Goal: Obtain resource: Obtain resource

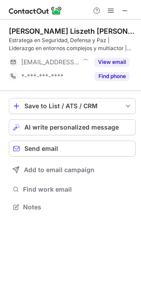
scroll to position [201, 141]
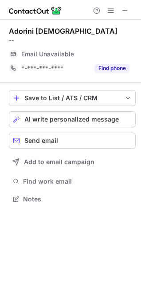
scroll to position [193, 141]
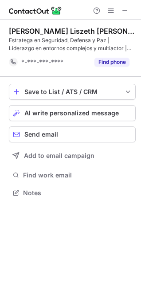
scroll to position [186, 141]
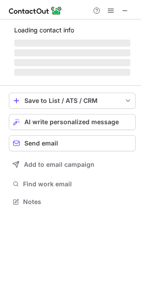
scroll to position [193, 141]
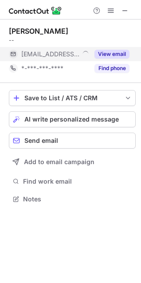
click at [110, 51] on button "View email" at bounding box center [111, 54] width 35 height 9
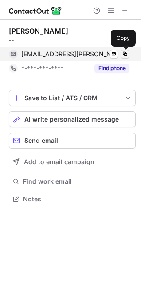
click at [126, 52] on span at bounding box center [124, 53] width 7 height 7
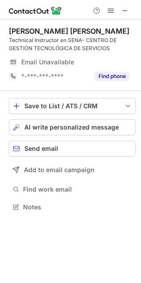
scroll to position [201, 141]
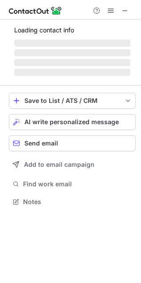
scroll to position [193, 141]
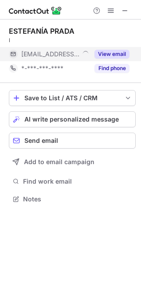
click at [110, 54] on button "View email" at bounding box center [111, 54] width 35 height 9
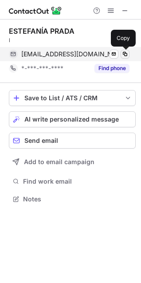
click at [128, 53] on span at bounding box center [124, 53] width 7 height 7
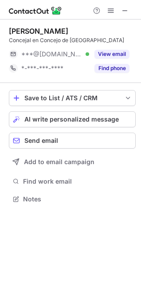
scroll to position [193, 141]
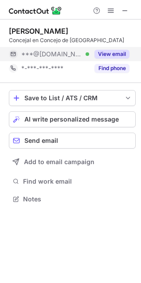
click at [106, 53] on button "View email" at bounding box center [111, 54] width 35 height 9
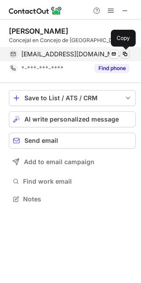
click at [123, 53] on span at bounding box center [124, 53] width 7 height 7
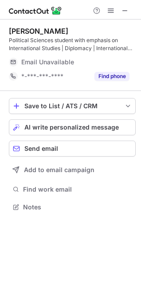
scroll to position [201, 141]
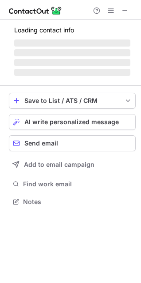
scroll to position [193, 141]
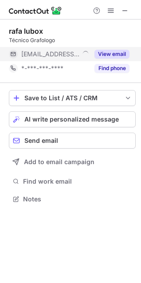
click at [103, 51] on button "View email" at bounding box center [111, 54] width 35 height 9
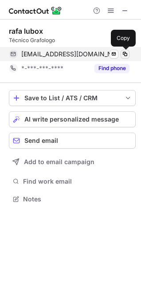
click at [124, 52] on span at bounding box center [124, 53] width 7 height 7
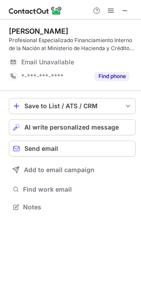
scroll to position [201, 141]
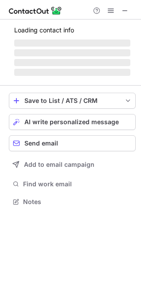
scroll to position [193, 141]
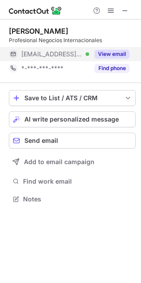
click at [110, 54] on button "View email" at bounding box center [111, 54] width 35 height 9
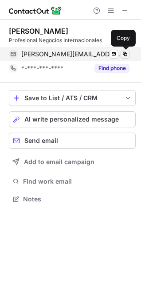
click at [124, 53] on span at bounding box center [124, 53] width 7 height 7
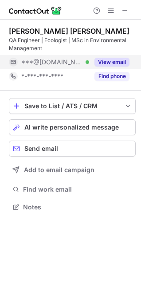
scroll to position [201, 141]
click at [119, 58] on button "View email" at bounding box center [111, 62] width 35 height 9
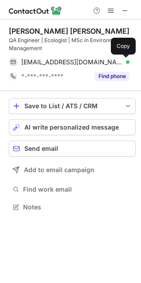
click at [126, 61] on span at bounding box center [124, 61] width 7 height 7
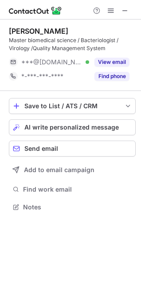
scroll to position [201, 141]
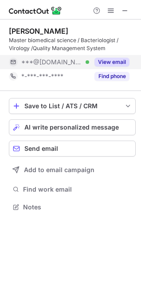
click at [100, 57] on div "View email" at bounding box center [109, 62] width 40 height 14
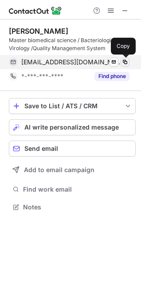
click at [125, 62] on span at bounding box center [124, 61] width 7 height 7
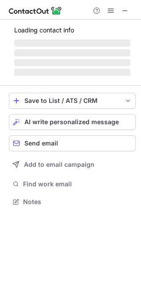
scroll to position [193, 141]
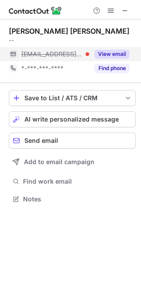
click at [120, 53] on button "View email" at bounding box center [111, 54] width 35 height 9
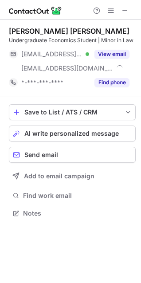
scroll to position [207, 141]
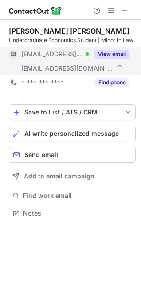
click at [122, 50] on button "View email" at bounding box center [111, 54] width 35 height 9
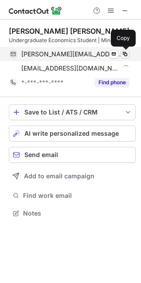
click at [124, 54] on span at bounding box center [124, 53] width 7 height 7
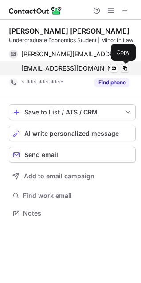
click at [124, 67] on span at bounding box center [124, 68] width 7 height 7
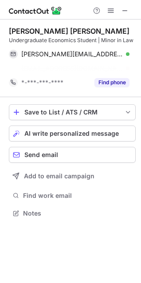
scroll to position [193, 141]
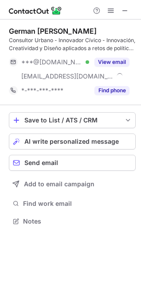
scroll to position [215, 141]
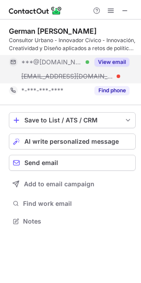
click at [124, 60] on button "View email" at bounding box center [111, 62] width 35 height 9
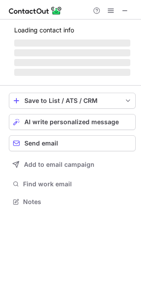
scroll to position [215, 141]
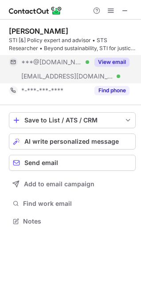
click at [111, 62] on button "View email" at bounding box center [111, 62] width 35 height 9
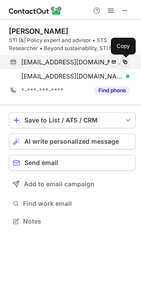
click at [124, 62] on span at bounding box center [124, 61] width 7 height 7
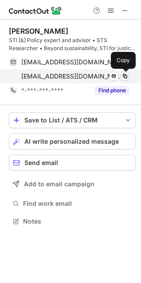
click at [124, 75] on span at bounding box center [124, 76] width 7 height 7
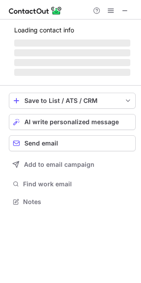
scroll to position [215, 141]
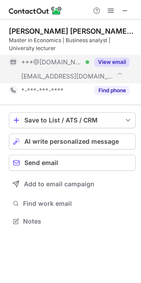
click at [113, 62] on button "View email" at bounding box center [111, 62] width 35 height 9
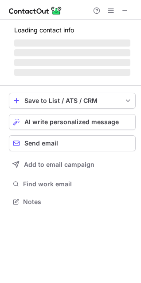
scroll to position [215, 141]
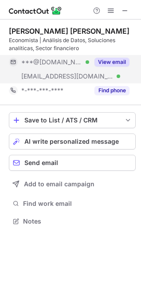
click at [112, 60] on button "View email" at bounding box center [111, 62] width 35 height 9
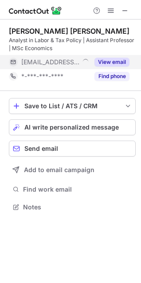
scroll to position [201, 141]
click at [108, 61] on button "View email" at bounding box center [111, 62] width 35 height 9
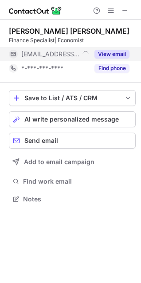
scroll to position [193, 141]
click at [111, 58] on button "View email" at bounding box center [111, 54] width 35 height 9
click at [49, 54] on span "lizeth@bogota.gov.co" at bounding box center [71, 54] width 101 height 8
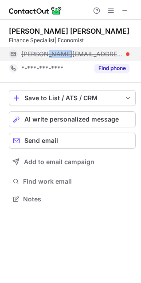
click at [49, 54] on span "lizeth@bogota.gov.co" at bounding box center [71, 54] width 101 height 8
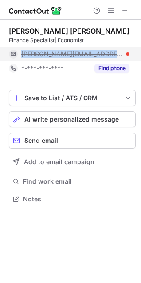
click at [49, 54] on span "lizeth@bogota.gov.co" at bounding box center [71, 54] width 101 height 8
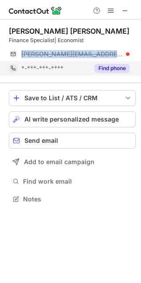
copy span "lizeth@bogota.gov.co"
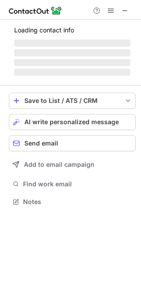
scroll to position [193, 141]
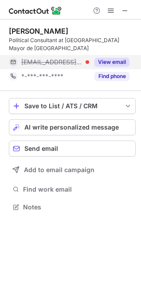
click at [117, 58] on button "View email" at bounding box center [111, 62] width 35 height 9
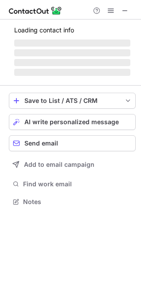
scroll to position [193, 141]
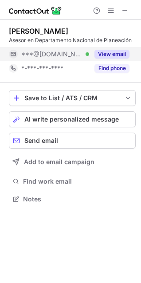
click at [117, 52] on button "View email" at bounding box center [111, 54] width 35 height 9
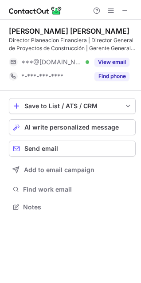
scroll to position [201, 141]
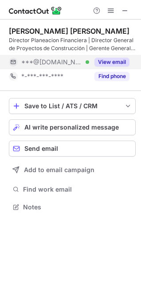
click at [116, 59] on button "View email" at bounding box center [111, 62] width 35 height 9
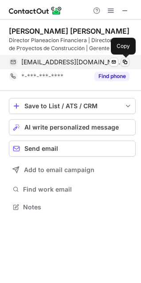
click at [124, 62] on span at bounding box center [124, 61] width 7 height 7
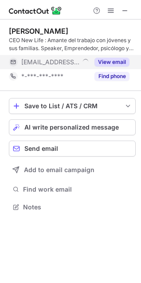
scroll to position [201, 141]
click at [112, 58] on button "View email" at bounding box center [111, 62] width 35 height 9
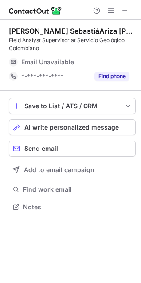
scroll to position [201, 141]
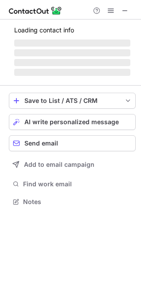
scroll to position [193, 141]
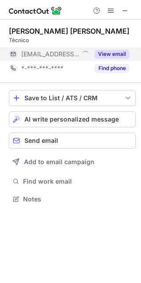
click at [112, 50] on button "View email" at bounding box center [111, 54] width 35 height 9
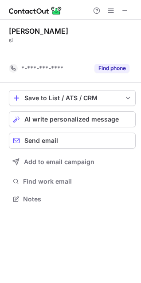
scroll to position [178, 141]
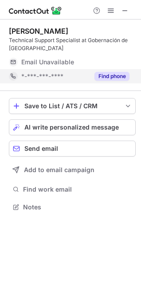
scroll to position [201, 141]
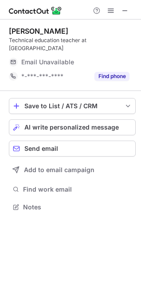
scroll to position [193, 141]
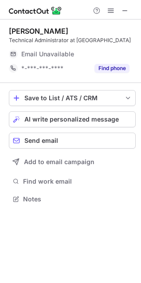
scroll to position [193, 141]
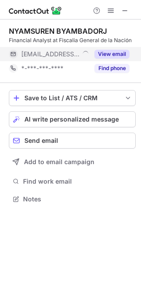
scroll to position [193, 141]
click at [109, 50] on button "View email" at bounding box center [111, 54] width 35 height 9
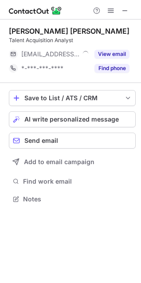
scroll to position [193, 141]
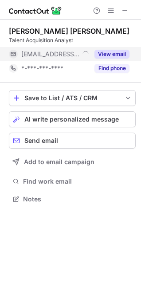
click at [118, 51] on button "View email" at bounding box center [111, 54] width 35 height 9
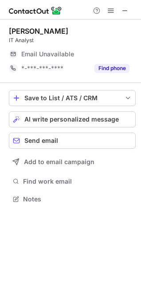
scroll to position [193, 141]
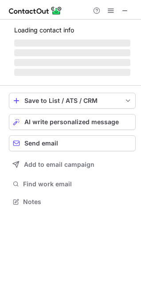
scroll to position [193, 141]
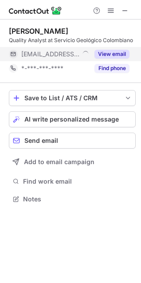
click at [115, 51] on button "View email" at bounding box center [111, 54] width 35 height 9
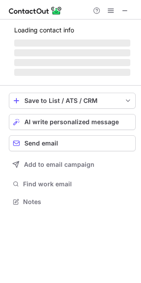
scroll to position [215, 141]
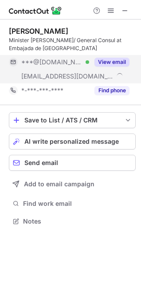
click at [112, 58] on button "View email" at bounding box center [111, 62] width 35 height 9
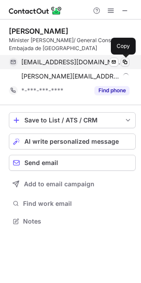
click at [128, 60] on span at bounding box center [124, 61] width 7 height 7
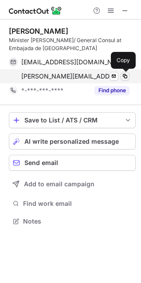
click at [128, 76] on span at bounding box center [124, 76] width 7 height 7
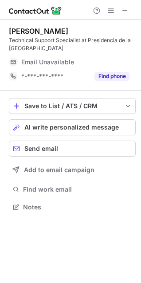
scroll to position [201, 141]
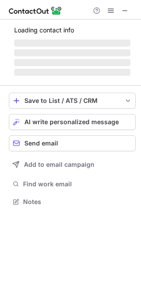
scroll to position [193, 141]
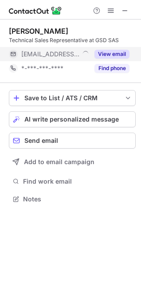
click at [116, 54] on button "View email" at bounding box center [111, 54] width 35 height 9
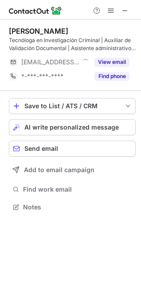
scroll to position [201, 141]
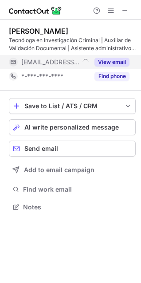
click at [125, 60] on button "View email" at bounding box center [111, 62] width 35 height 9
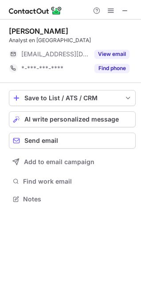
scroll to position [4, 4]
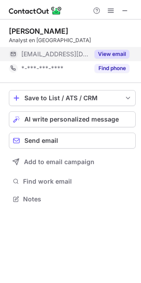
click at [124, 53] on button "View email" at bounding box center [111, 54] width 35 height 9
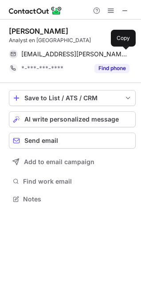
click at [124, 53] on span at bounding box center [124, 53] width 7 height 7
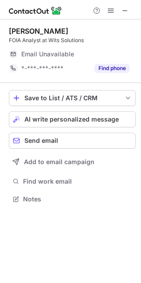
scroll to position [193, 141]
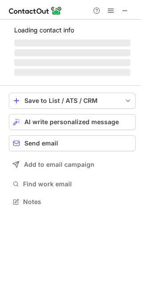
scroll to position [201, 141]
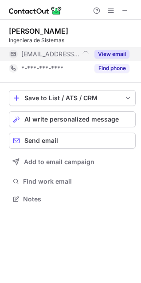
click at [107, 54] on button "View email" at bounding box center [111, 54] width 35 height 9
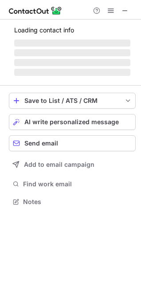
scroll to position [193, 141]
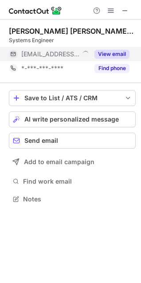
click at [116, 53] on button "View email" at bounding box center [111, 54] width 35 height 9
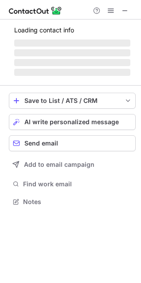
scroll to position [193, 141]
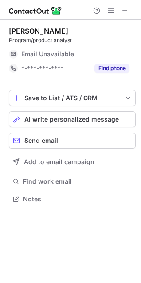
scroll to position [193, 141]
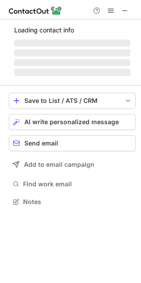
scroll to position [193, 141]
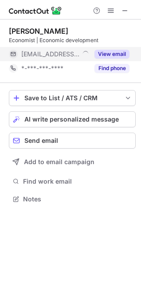
click at [116, 53] on button "View email" at bounding box center [111, 54] width 35 height 9
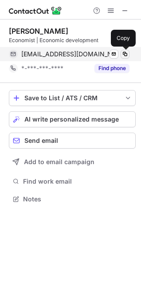
click at [123, 52] on span at bounding box center [124, 53] width 7 height 7
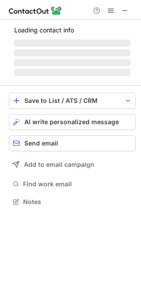
scroll to position [193, 141]
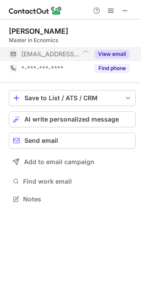
click at [118, 51] on button "View email" at bounding box center [111, 54] width 35 height 9
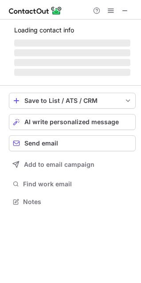
scroll to position [193, 141]
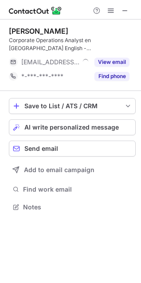
scroll to position [201, 141]
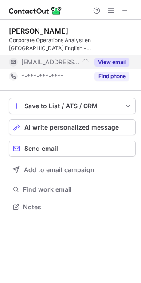
click at [118, 60] on div "View email" at bounding box center [109, 62] width 40 height 14
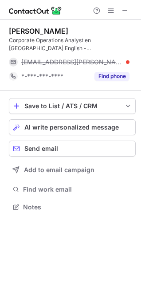
click at [126, 60] on div "catalina.cardenas@wse.edu.co" at bounding box center [75, 62] width 108 height 8
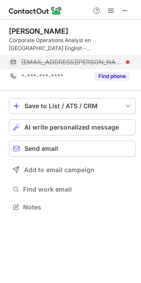
click at [99, 64] on span "catalina.cardenas@wse.edu.co" at bounding box center [71, 62] width 101 height 8
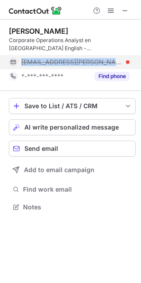
click at [99, 64] on span "catalina.cardenas@wse.edu.co" at bounding box center [71, 62] width 101 height 8
copy span "catalina.cardenas@wse.edu.co"
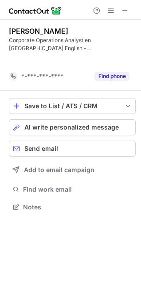
scroll to position [186, 141]
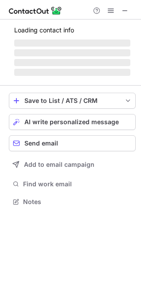
scroll to position [193, 141]
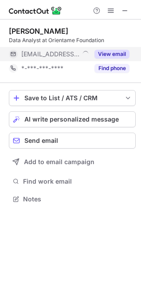
click at [108, 52] on button "View email" at bounding box center [111, 54] width 35 height 9
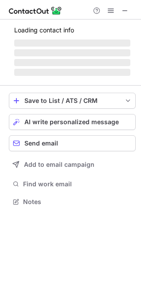
scroll to position [193, 141]
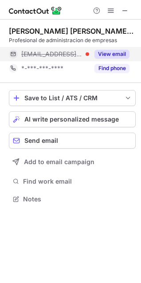
click at [108, 52] on button "View email" at bounding box center [111, 54] width 35 height 9
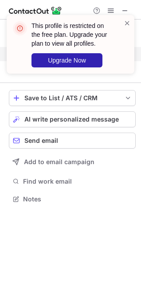
scroll to position [178, 141]
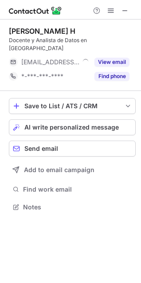
scroll to position [193, 141]
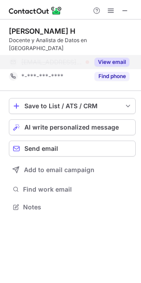
click at [114, 58] on button "View email" at bounding box center [111, 62] width 35 height 9
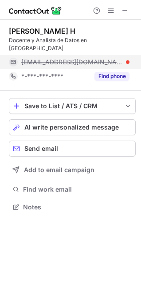
click at [46, 58] on span "nh@colegiobolivar.edu.co" at bounding box center [71, 62] width 101 height 8
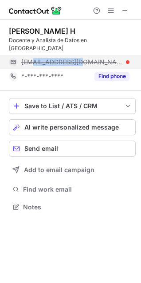
click at [46, 58] on span "nh@colegiobolivar.edu.co" at bounding box center [71, 62] width 101 height 8
copy span "nh@colegiobolivar.edu.co"
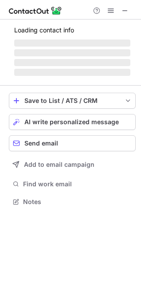
scroll to position [193, 141]
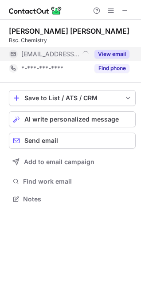
click at [111, 51] on button "View email" at bounding box center [111, 54] width 35 height 9
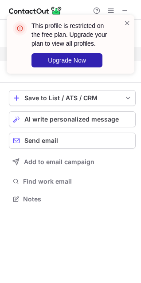
scroll to position [178, 141]
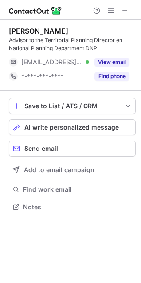
scroll to position [201, 141]
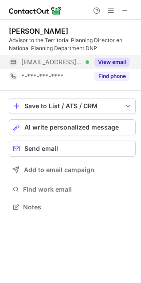
click at [113, 60] on button "View email" at bounding box center [111, 62] width 35 height 9
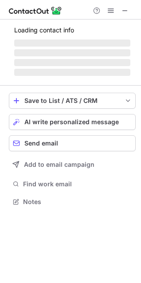
scroll to position [201, 141]
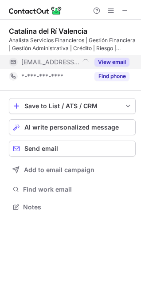
click at [105, 59] on button "View email" at bounding box center [111, 62] width 35 height 9
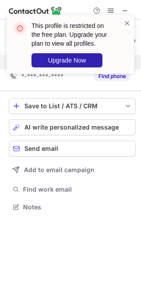
scroll to position [186, 141]
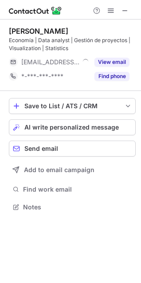
scroll to position [201, 141]
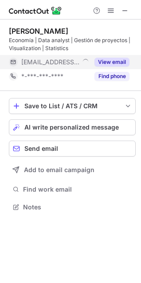
click at [98, 58] on button "View email" at bounding box center [111, 62] width 35 height 9
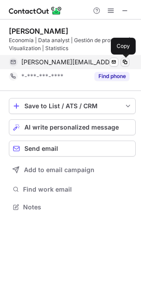
click at [124, 59] on span at bounding box center [124, 61] width 7 height 7
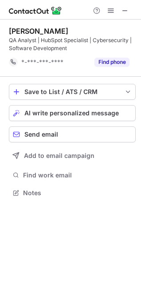
scroll to position [186, 141]
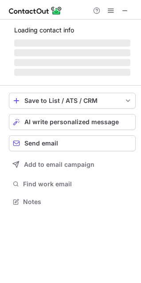
scroll to position [201, 141]
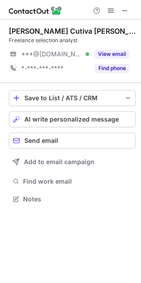
scroll to position [193, 141]
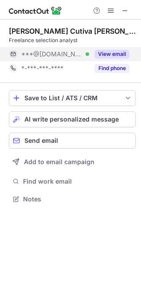
click at [97, 56] on button "View email" at bounding box center [111, 54] width 35 height 9
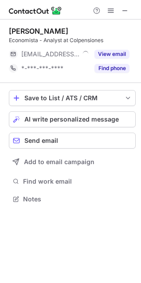
scroll to position [193, 141]
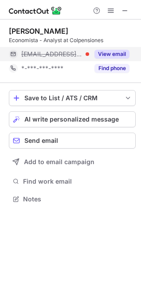
click at [120, 51] on button "View email" at bounding box center [111, 54] width 35 height 9
click at [98, 55] on span "[EMAIL_ADDRESS][DOMAIN_NAME]" at bounding box center [71, 54] width 101 height 8
click at [97, 55] on span "[EMAIL_ADDRESS][DOMAIN_NAME]" at bounding box center [71, 54] width 101 height 8
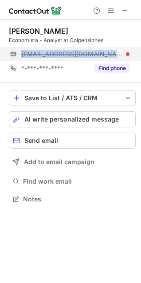
click at [97, 55] on span "camilas@colpensiones.gov.co" at bounding box center [71, 54] width 101 height 8
copy span "camilas@colpensiones.gov.co"
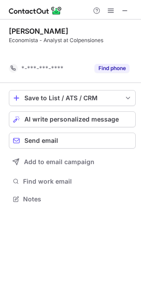
scroll to position [178, 141]
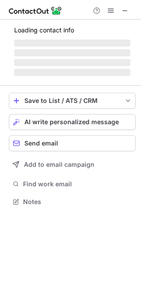
scroll to position [193, 141]
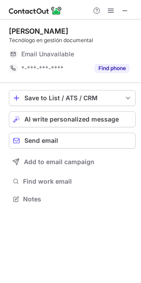
scroll to position [193, 141]
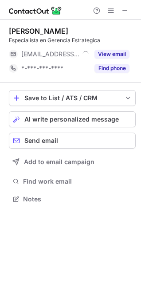
scroll to position [193, 141]
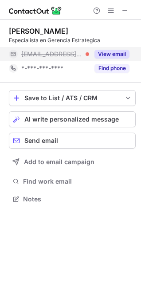
click at [111, 54] on button "View email" at bounding box center [111, 54] width 35 height 9
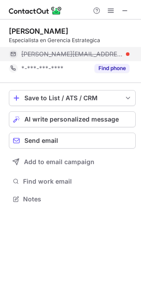
click at [64, 57] on span "isabella.martinez@lineadirecta.com.co" at bounding box center [71, 54] width 101 height 8
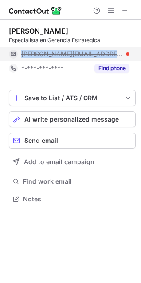
click at [64, 57] on span "isabella.martinez@lineadirecta.com.co" at bounding box center [71, 54] width 101 height 8
copy span "isabella.martinez@lineadirecta.com.co"
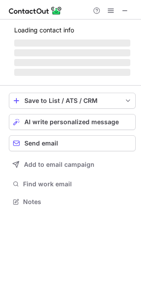
scroll to position [193, 141]
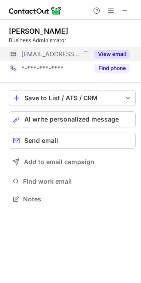
click at [112, 53] on button "View email" at bounding box center [111, 54] width 35 height 9
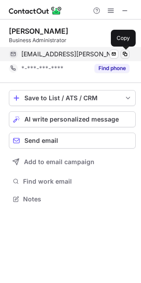
click at [123, 53] on span at bounding box center [124, 53] width 7 height 7
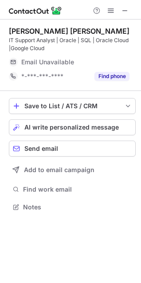
scroll to position [201, 141]
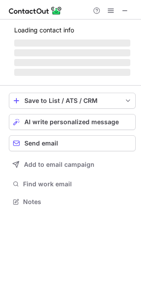
scroll to position [201, 141]
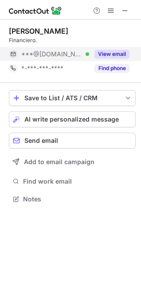
click at [119, 51] on button "View email" at bounding box center [111, 54] width 35 height 9
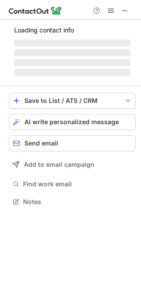
scroll to position [201, 141]
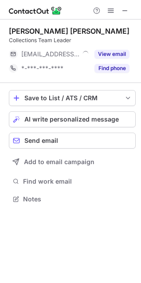
scroll to position [193, 141]
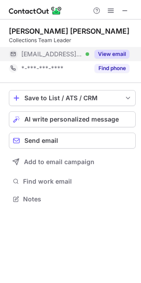
click at [113, 56] on button "View email" at bounding box center [111, 54] width 35 height 9
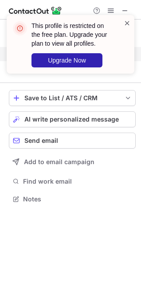
click at [124, 24] on span at bounding box center [127, 23] width 7 height 9
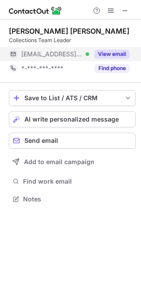
click at [112, 54] on button "View email" at bounding box center [111, 54] width 35 height 9
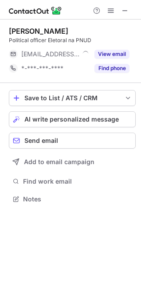
scroll to position [193, 141]
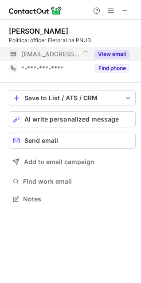
click at [114, 54] on button "View email" at bounding box center [111, 54] width 35 height 9
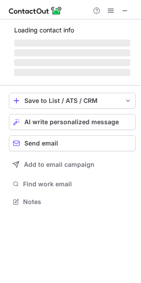
scroll to position [201, 141]
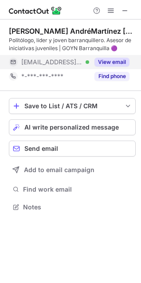
click at [110, 62] on button "View email" at bounding box center [111, 62] width 35 height 9
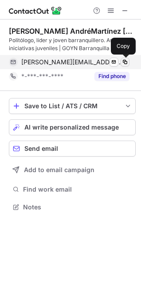
click at [122, 61] on span at bounding box center [124, 61] width 7 height 7
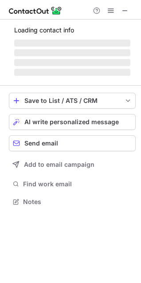
scroll to position [201, 141]
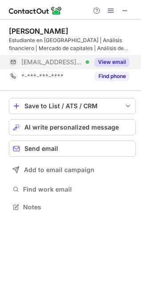
click at [116, 59] on button "View email" at bounding box center [111, 62] width 35 height 9
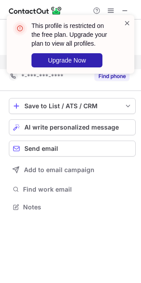
click at [127, 22] on span at bounding box center [127, 23] width 7 height 9
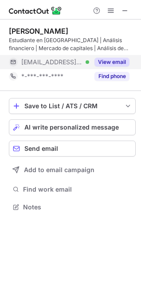
click at [108, 61] on button "View email" at bounding box center [111, 62] width 35 height 9
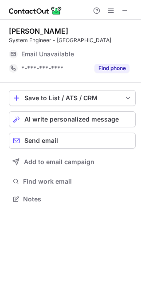
scroll to position [193, 141]
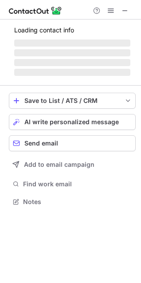
scroll to position [201, 141]
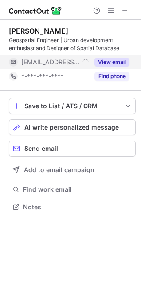
click at [115, 60] on button "View email" at bounding box center [111, 62] width 35 height 9
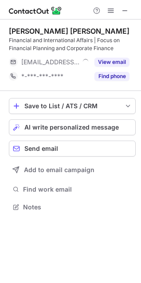
scroll to position [201, 141]
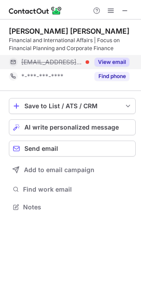
click at [113, 60] on button "View email" at bounding box center [111, 62] width 35 height 9
click at [82, 60] on span "scortes@bdo.com.co" at bounding box center [71, 62] width 101 height 8
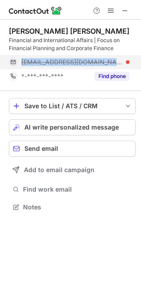
click at [82, 60] on span "scortes@bdo.com.co" at bounding box center [71, 62] width 101 height 8
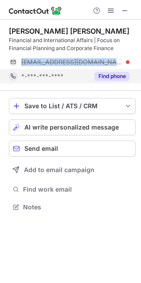
copy span "scortes@bdo.com.co"
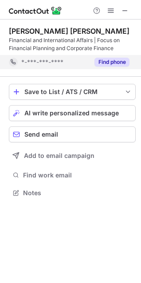
scroll to position [186, 141]
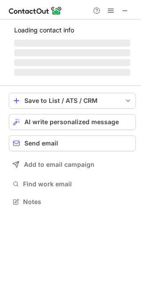
scroll to position [207, 141]
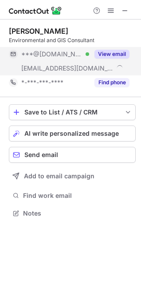
click at [112, 55] on button "View email" at bounding box center [111, 54] width 35 height 9
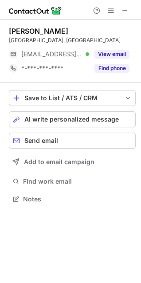
scroll to position [193, 141]
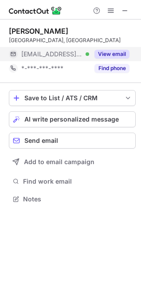
click at [118, 56] on button "View email" at bounding box center [111, 54] width 35 height 9
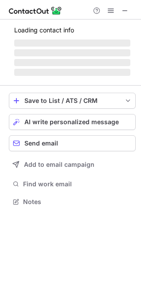
scroll to position [201, 141]
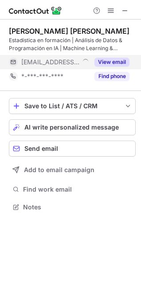
click at [115, 61] on button "View email" at bounding box center [111, 62] width 35 height 9
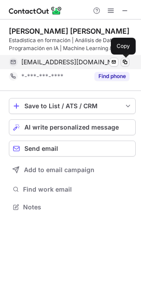
click at [123, 62] on span at bounding box center [124, 61] width 7 height 7
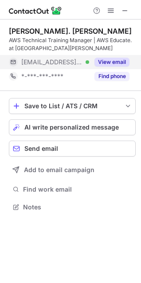
scroll to position [201, 141]
click at [117, 59] on button "View email" at bounding box center [111, 62] width 35 height 9
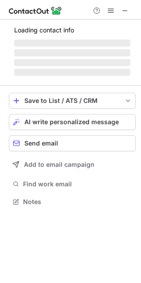
scroll to position [201, 141]
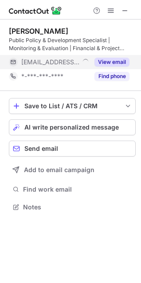
click at [115, 63] on button "View email" at bounding box center [111, 62] width 35 height 9
click at [71, 66] on div "nathaly.guzman@undp.org" at bounding box center [69, 62] width 120 height 14
click at [70, 63] on span "nathaly.guzman@undp.org" at bounding box center [71, 62] width 101 height 8
click at [70, 62] on span "nathaly.guzman@undp.org" at bounding box center [71, 62] width 101 height 8
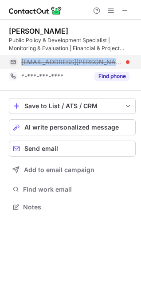
click at [70, 62] on span "nathaly.guzman@undp.org" at bounding box center [71, 62] width 101 height 8
copy span "nathaly.guzman@undp.org"
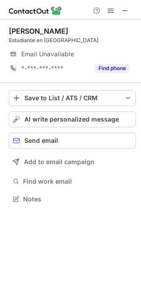
scroll to position [193, 141]
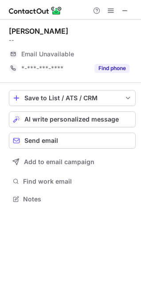
scroll to position [193, 141]
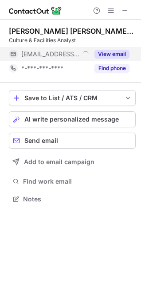
scroll to position [193, 141]
click at [111, 56] on button "View email" at bounding box center [111, 54] width 35 height 9
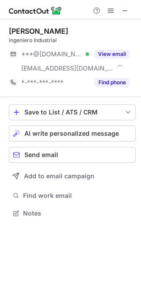
scroll to position [207, 141]
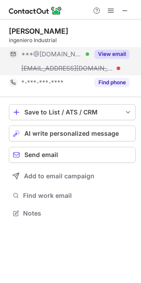
click at [121, 55] on button "View email" at bounding box center [111, 54] width 35 height 9
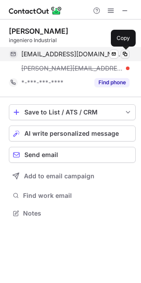
click at [128, 54] on span at bounding box center [124, 53] width 7 height 7
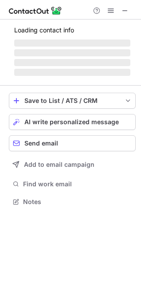
scroll to position [201, 141]
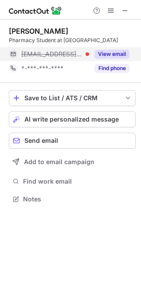
click at [117, 58] on button "View email" at bounding box center [111, 54] width 35 height 9
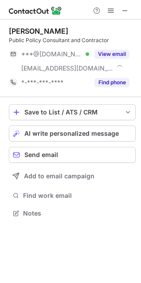
scroll to position [207, 141]
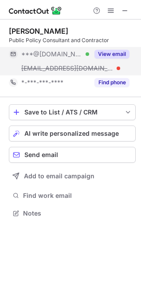
click at [115, 52] on button "View email" at bounding box center [111, 54] width 35 height 9
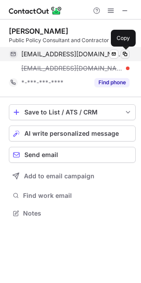
click at [128, 54] on span at bounding box center [124, 53] width 7 height 7
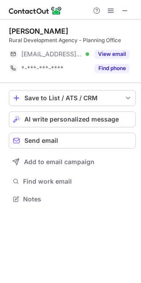
scroll to position [193, 141]
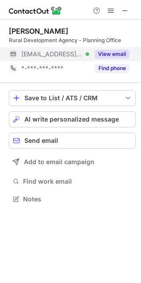
click at [127, 52] on button "View email" at bounding box center [111, 54] width 35 height 9
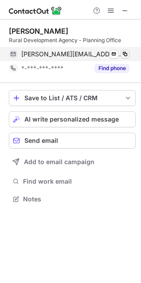
click at [125, 54] on span at bounding box center [124, 53] width 7 height 7
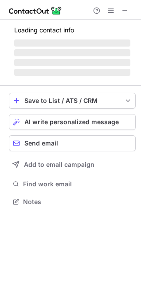
scroll to position [193, 141]
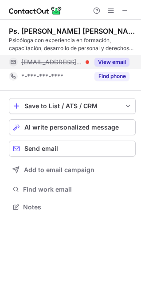
click at [121, 62] on button "View email" at bounding box center [111, 62] width 35 height 9
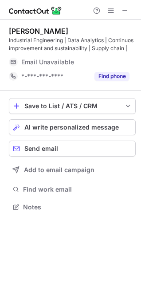
scroll to position [201, 141]
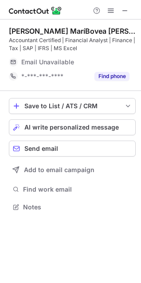
scroll to position [201, 141]
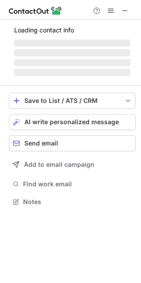
scroll to position [207, 141]
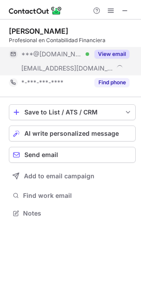
click at [112, 54] on button "View email" at bounding box center [111, 54] width 35 height 9
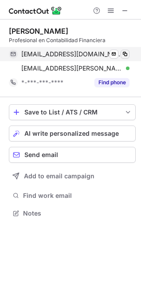
click at [126, 52] on span at bounding box center [124, 53] width 7 height 7
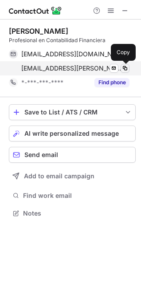
click at [126, 68] on span at bounding box center [124, 68] width 7 height 7
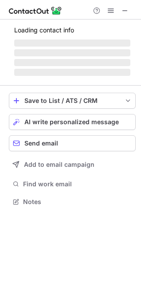
scroll to position [201, 141]
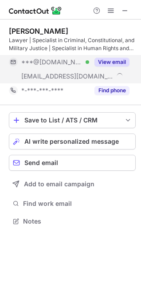
click at [120, 59] on button "View email" at bounding box center [111, 62] width 35 height 9
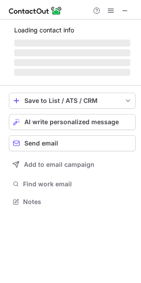
scroll to position [201, 141]
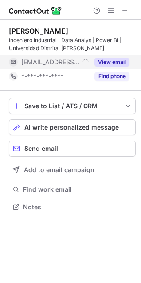
click at [120, 62] on button "View email" at bounding box center [111, 62] width 35 height 9
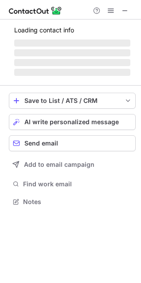
scroll to position [201, 141]
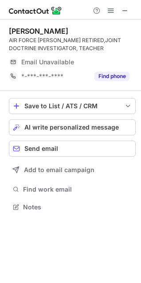
scroll to position [201, 141]
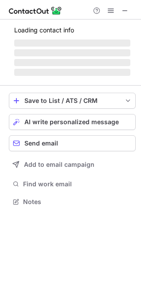
scroll to position [201, 141]
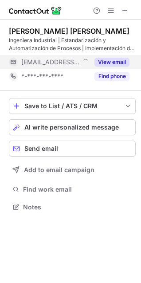
click at [108, 62] on button "View email" at bounding box center [111, 62] width 35 height 9
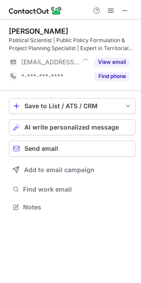
scroll to position [201, 141]
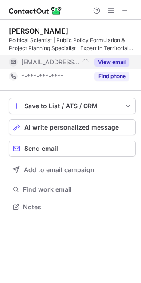
click at [120, 63] on button "View email" at bounding box center [111, 62] width 35 height 9
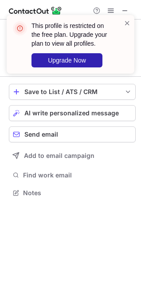
scroll to position [186, 141]
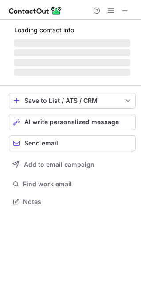
scroll to position [215, 141]
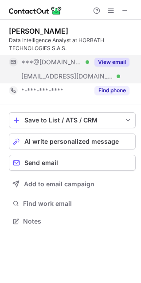
click at [113, 61] on button "View email" at bounding box center [111, 62] width 35 height 9
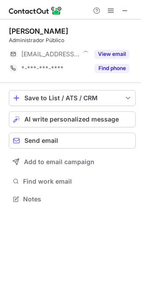
scroll to position [193, 141]
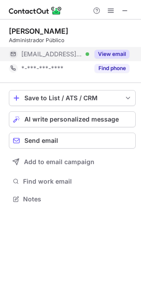
click at [116, 54] on button "View email" at bounding box center [111, 54] width 35 height 9
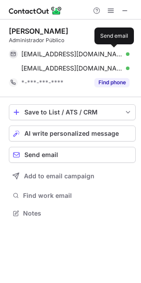
scroll to position [207, 141]
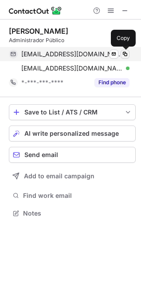
click at [127, 53] on span at bounding box center [124, 53] width 7 height 7
click at [123, 53] on span at bounding box center [124, 53] width 7 height 7
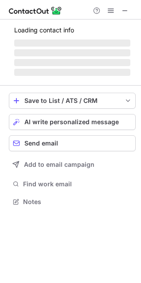
scroll to position [193, 141]
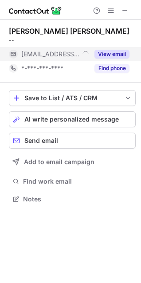
click at [108, 54] on button "View email" at bounding box center [111, 54] width 35 height 9
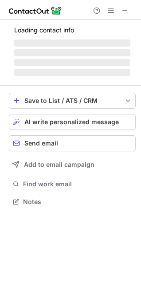
scroll to position [193, 141]
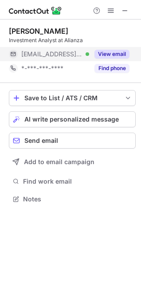
click at [111, 50] on button "View email" at bounding box center [111, 54] width 35 height 9
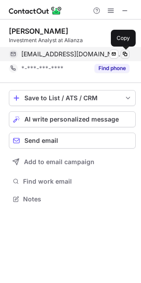
click at [127, 53] on span at bounding box center [124, 53] width 7 height 7
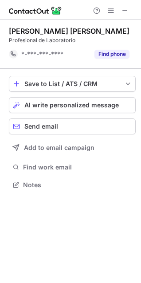
scroll to position [178, 141]
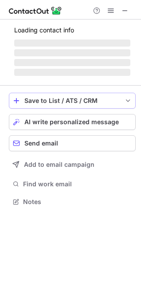
scroll to position [215, 141]
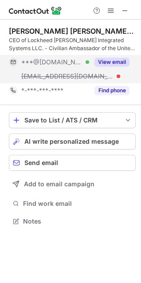
click at [113, 58] on button "View email" at bounding box center [111, 62] width 35 height 9
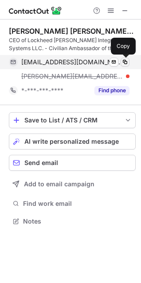
click at [125, 62] on span at bounding box center [124, 61] width 7 height 7
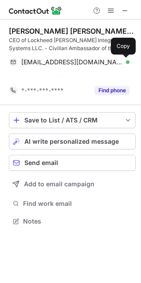
scroll to position [201, 141]
